Goal: Task Accomplishment & Management: Manage account settings

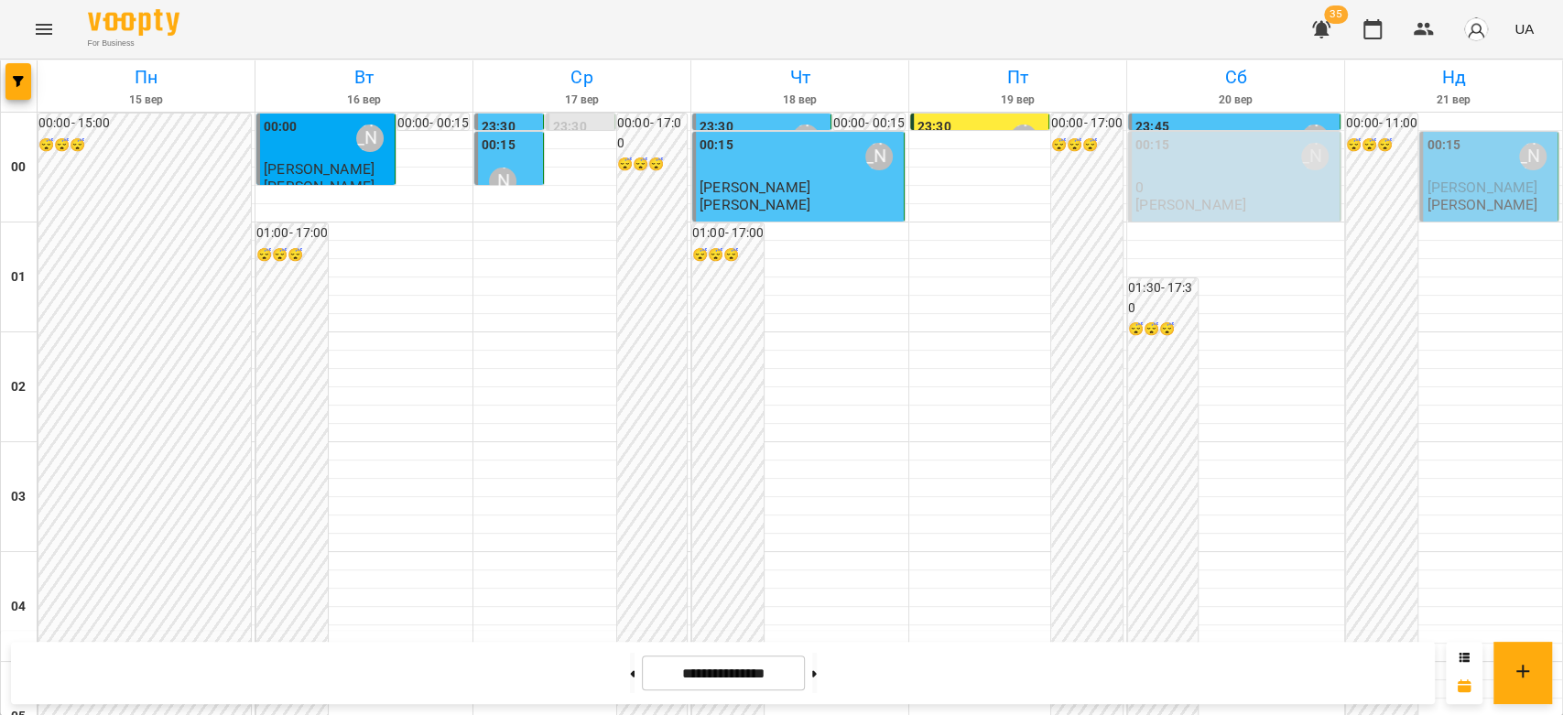
scroll to position [813, 0]
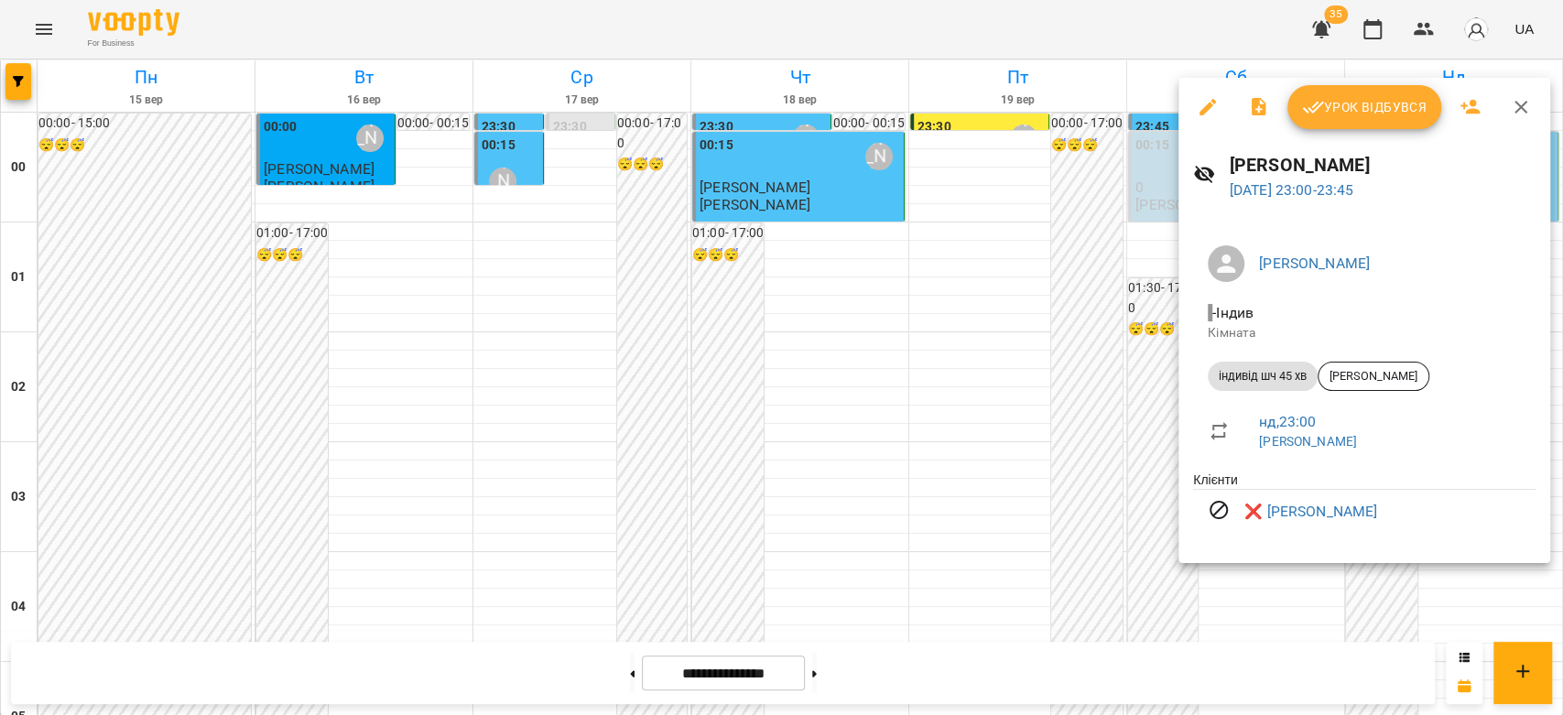
click at [837, 438] on div at bounding box center [781, 357] width 1563 height 715
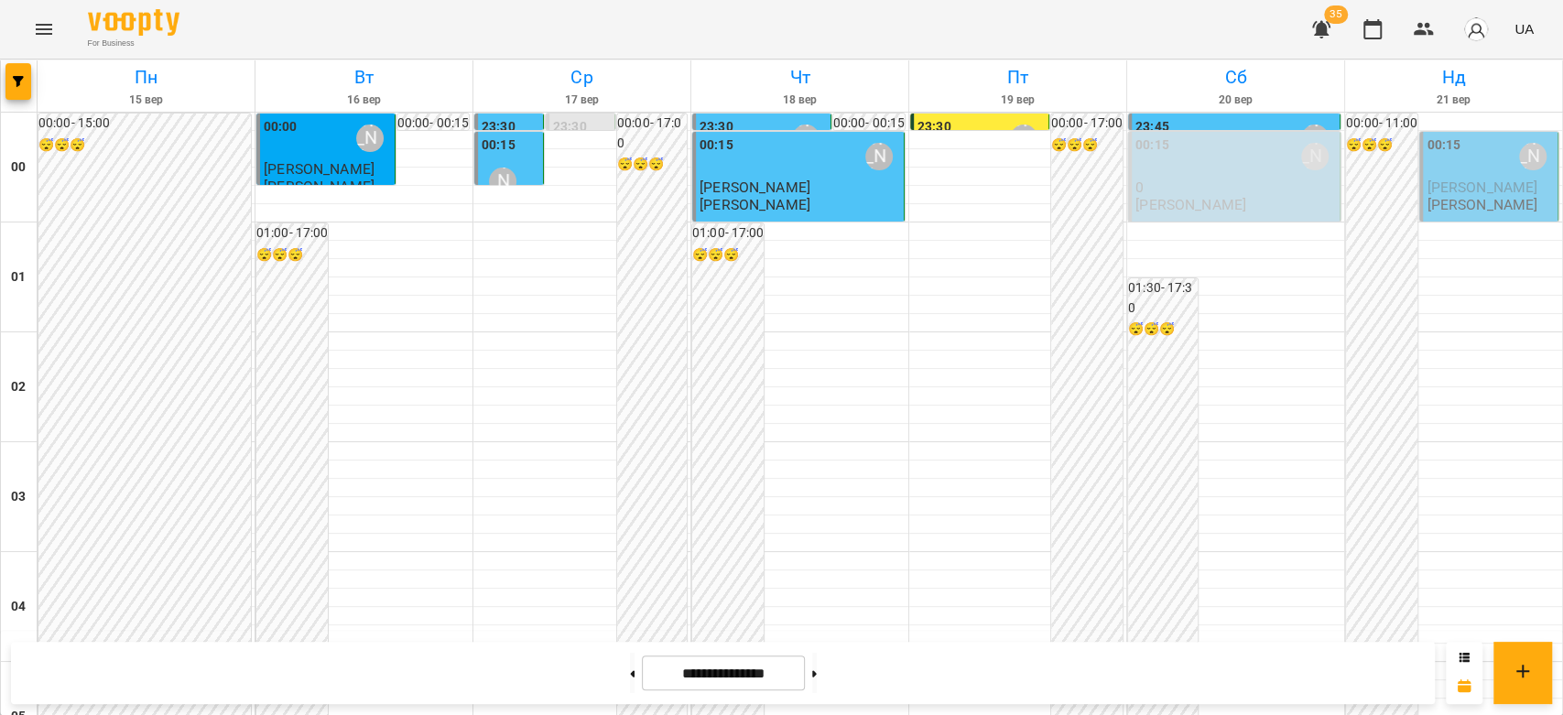
scroll to position [1303, 0]
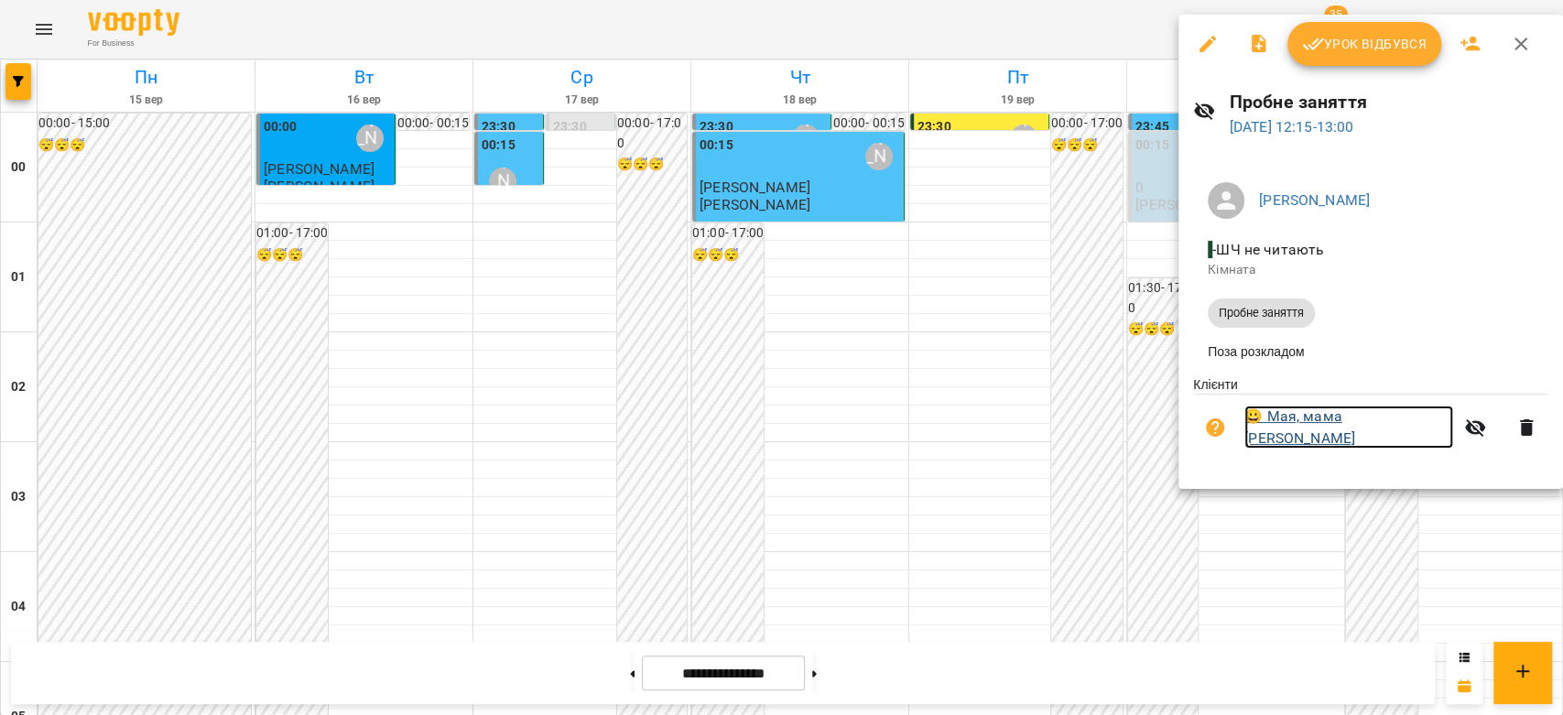
click at [1314, 430] on link "😀 Мая, мама [PERSON_NAME]" at bounding box center [1349, 427] width 209 height 43
